Goal: Browse casually

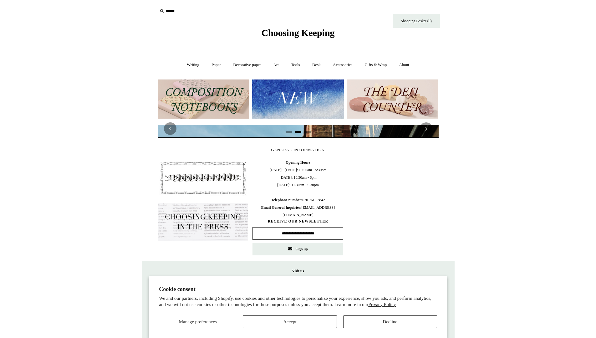
scroll to position [0, 281]
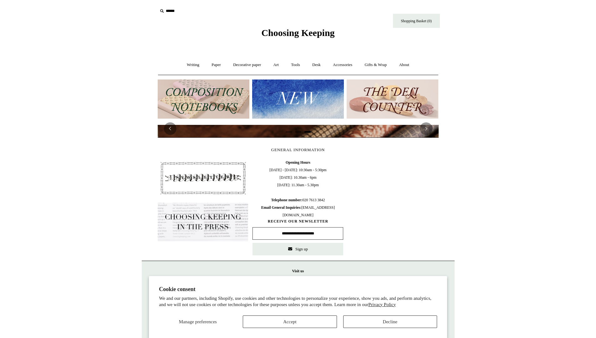
scroll to position [0, 562]
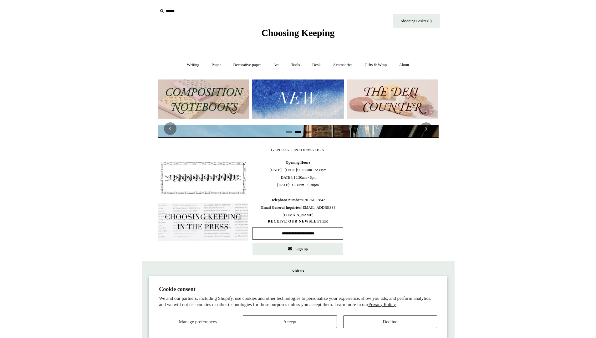
scroll to position [0, 521]
